Goal: Transaction & Acquisition: Subscribe to service/newsletter

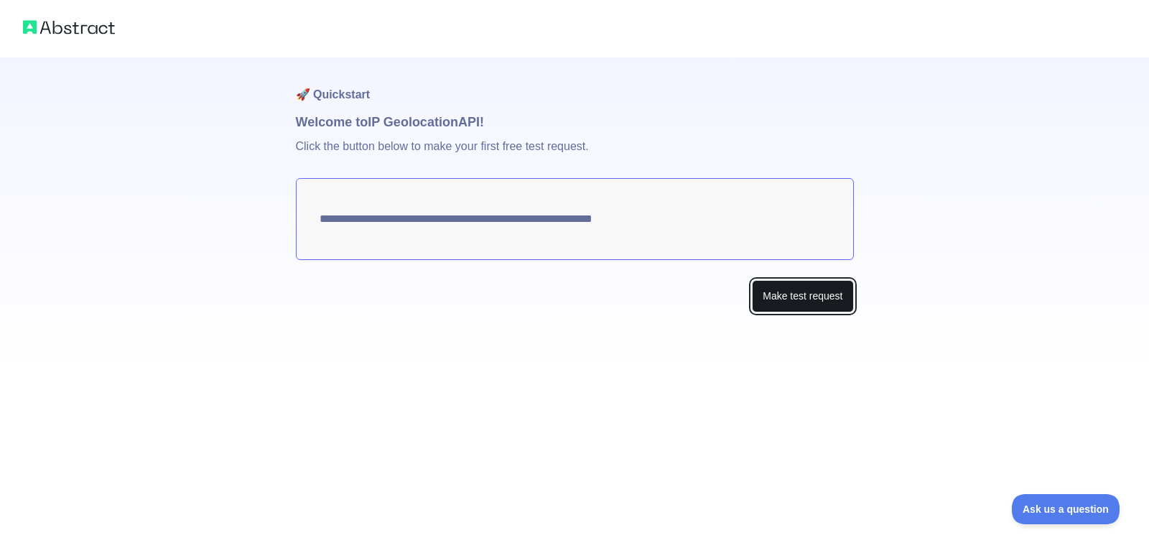
click at [801, 300] on button "Make test request" at bounding box center [802, 296] width 101 height 32
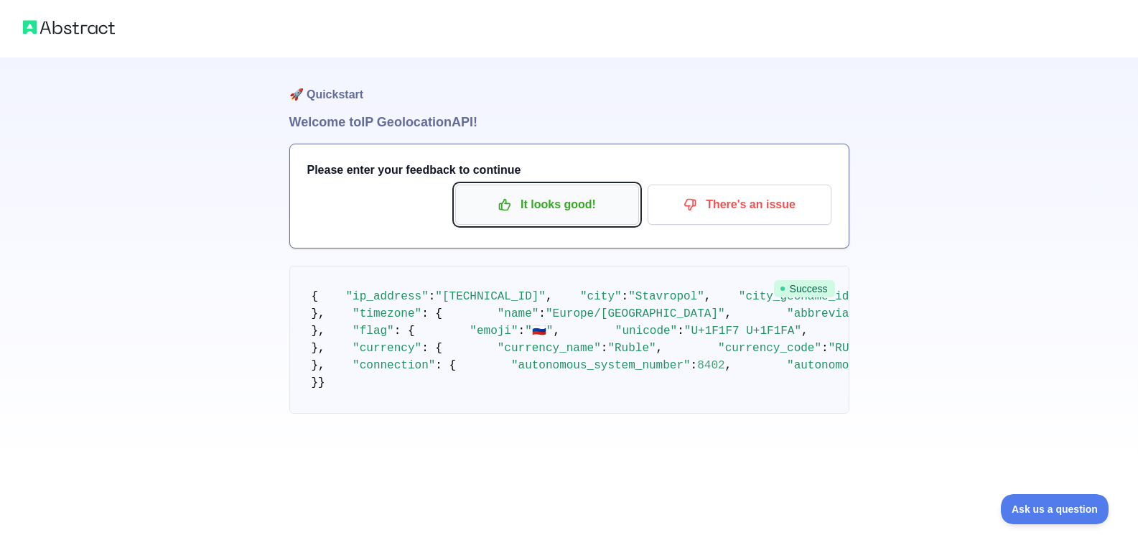
click at [567, 206] on p "It looks good!" at bounding box center [547, 204] width 162 height 24
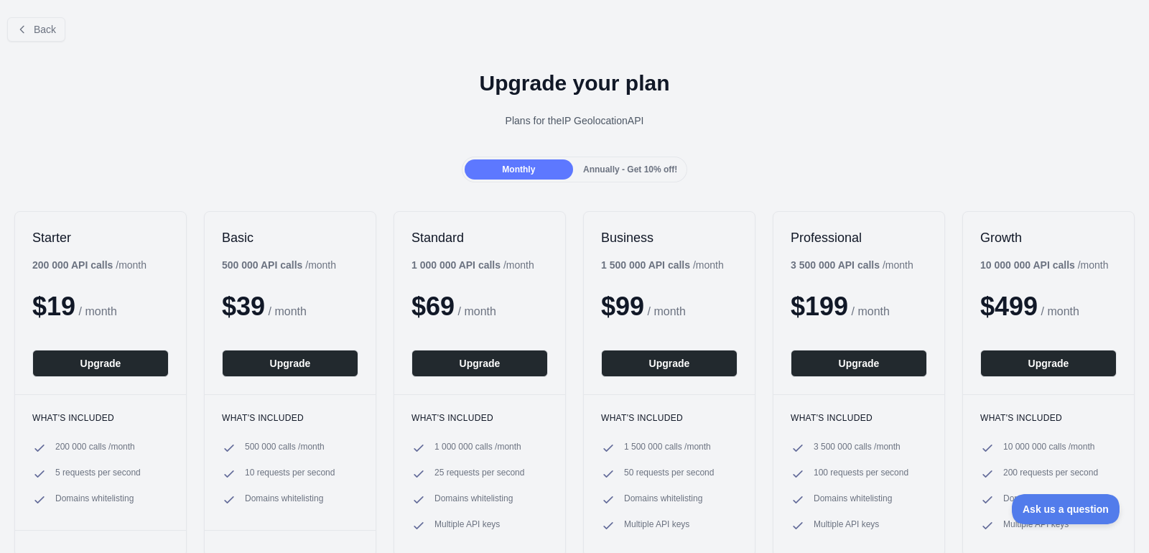
click at [651, 177] on div "Annually - Get 10% off!" at bounding box center [630, 169] width 108 height 20
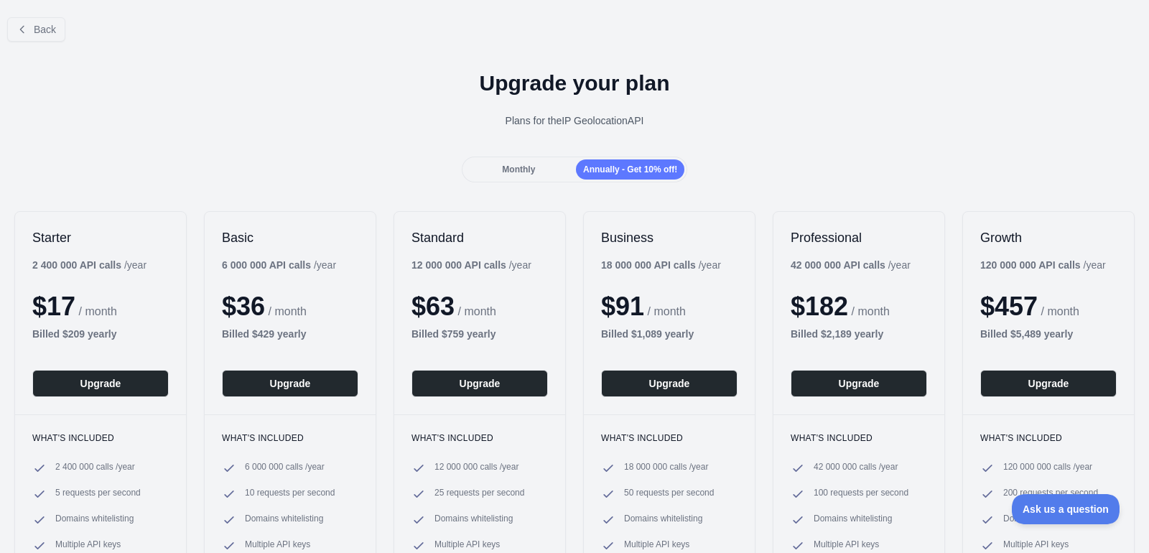
click at [516, 175] on div "Monthly" at bounding box center [519, 169] width 108 height 20
